Goal: Transaction & Acquisition: Purchase product/service

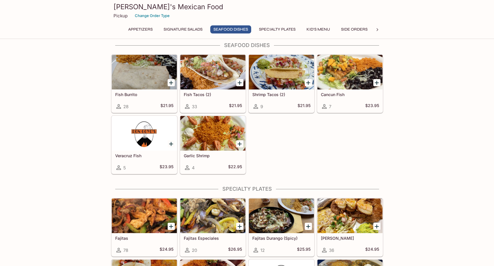
scroll to position [291, 0]
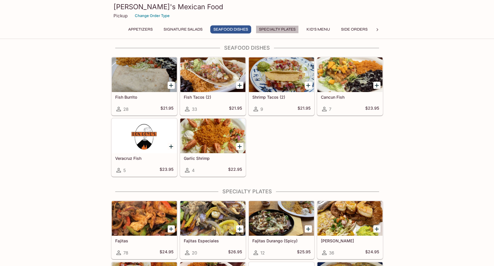
click at [274, 28] on button "Specialty Plates" at bounding box center [277, 29] width 43 height 8
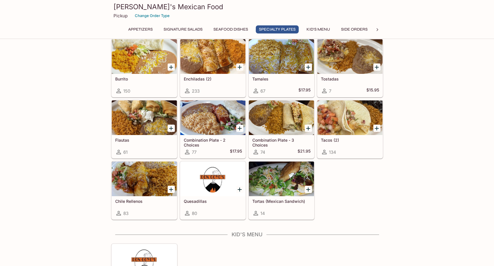
scroll to position [640, 0]
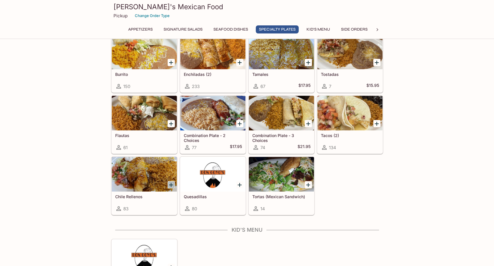
click at [171, 185] on icon "Add Chile Rellenos" at bounding box center [171, 185] width 4 height 4
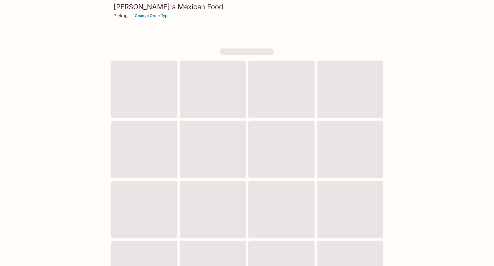
scroll to position [152, 0]
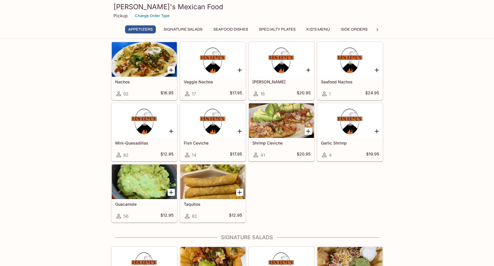
scroll to position [19, 0]
click at [284, 30] on button "Specialty Plates" at bounding box center [277, 29] width 43 height 8
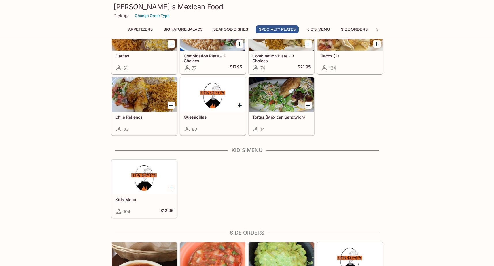
scroll to position [723, 0]
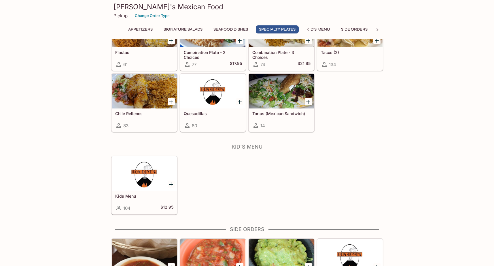
click at [168, 101] on icon "Add Chile Rellenos" at bounding box center [171, 101] width 7 height 7
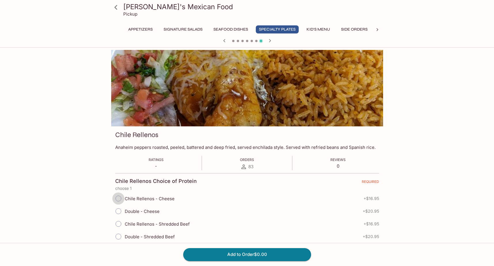
click at [115, 197] on input "Chile Rellenos - Cheese" at bounding box center [118, 198] width 12 height 12
radio input "true"
click at [270, 42] on icon "button" at bounding box center [270, 40] width 7 height 7
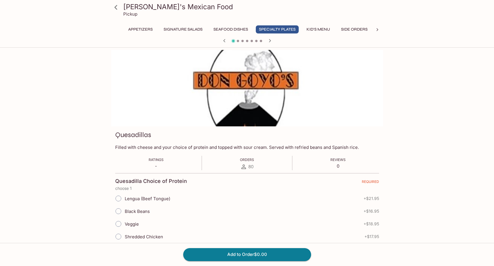
click at [270, 42] on icon "button" at bounding box center [270, 40] width 7 height 7
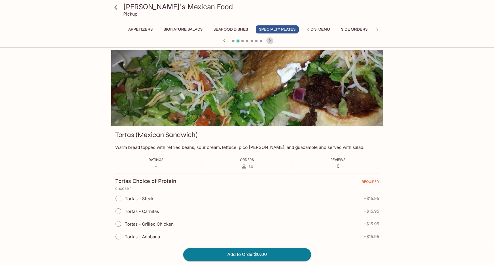
click at [270, 42] on icon "button" at bounding box center [270, 40] width 7 height 7
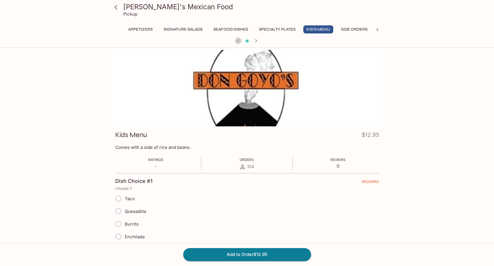
click at [236, 41] on icon "button" at bounding box center [238, 40] width 7 height 7
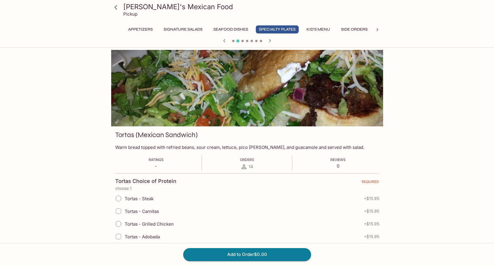
click at [236, 41] on span at bounding box center [238, 41] width 4 height 4
click at [131, 20] on div "[PERSON_NAME]'s Mexican Food Pickup" at bounding box center [247, 11] width 277 height 23
click at [135, 15] on p "Pickup" at bounding box center [130, 13] width 14 height 5
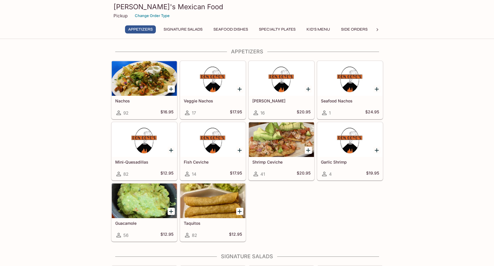
click at [120, 16] on p "Pickup" at bounding box center [121, 15] width 14 height 5
